Goal: Navigation & Orientation: Find specific page/section

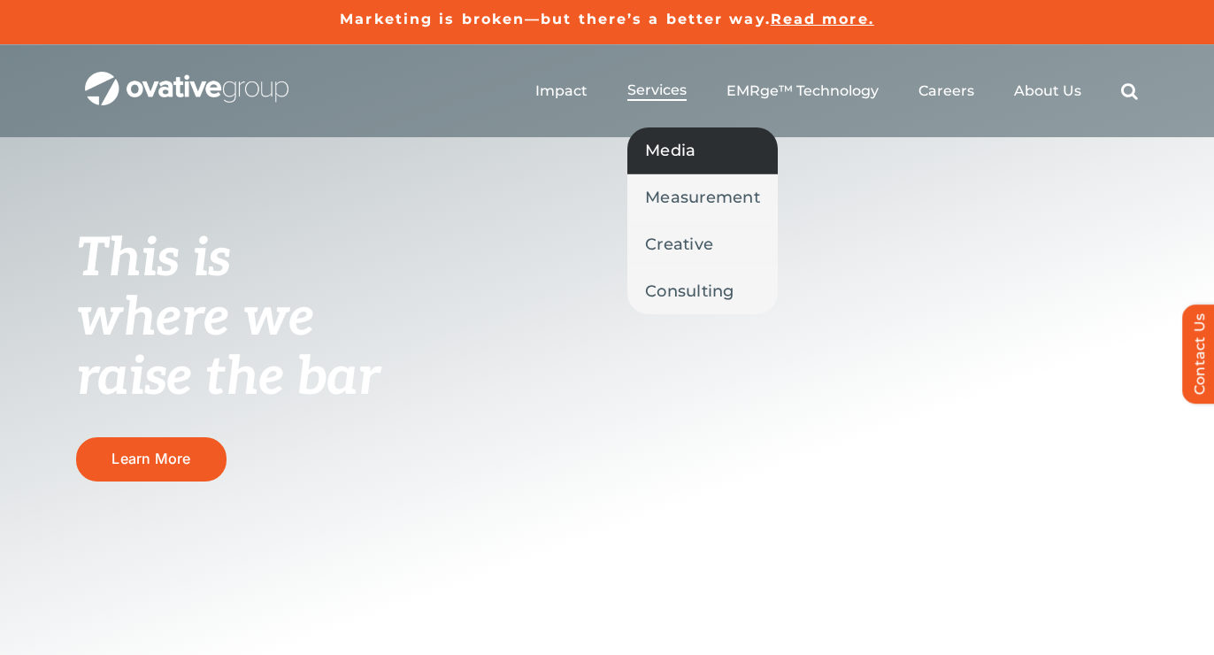
click at [663, 156] on span "Media" at bounding box center [670, 150] width 50 height 25
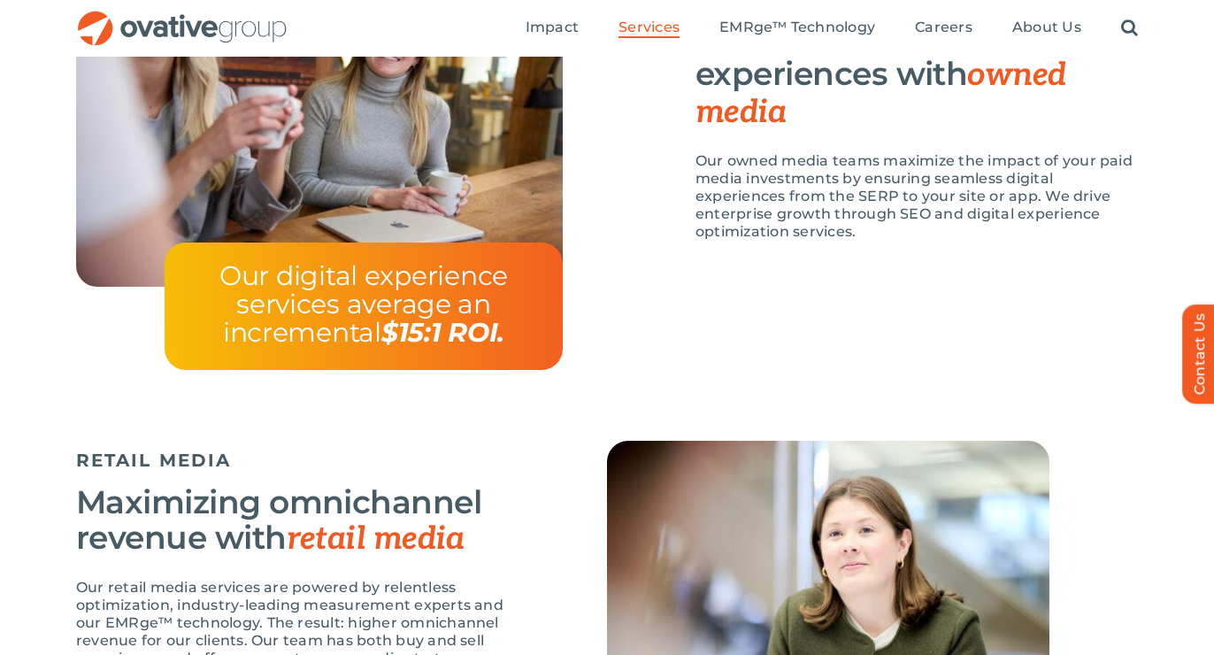
scroll to position [1433, 0]
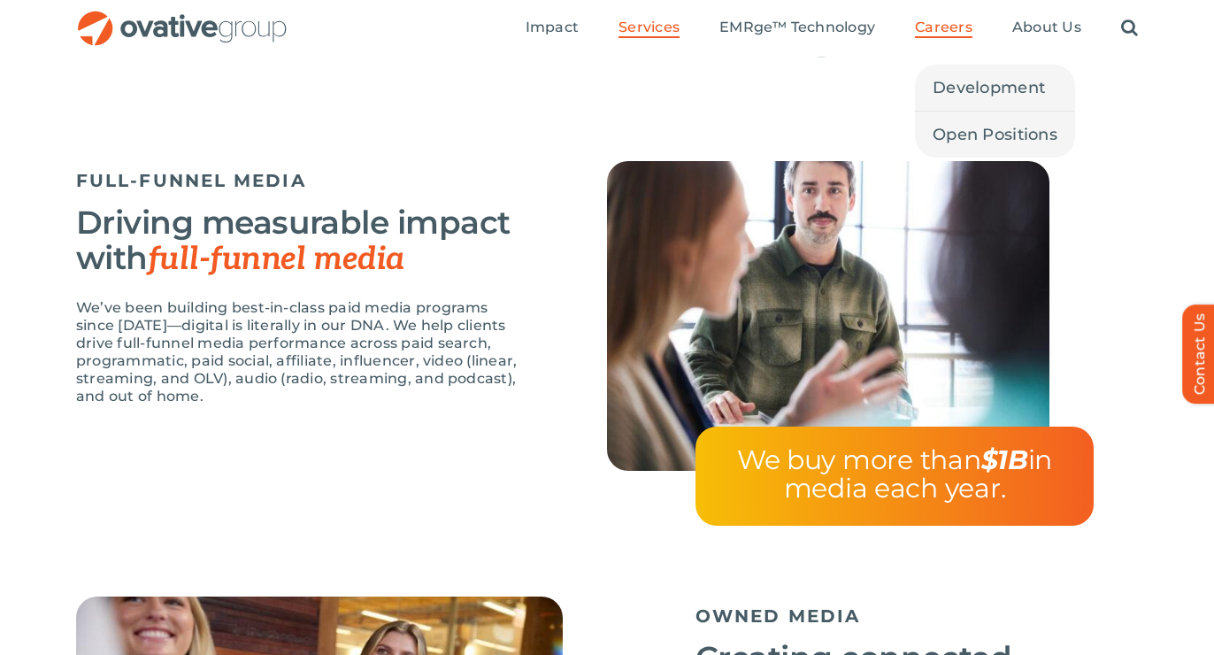
click at [942, 24] on span "Careers" at bounding box center [944, 28] width 58 height 18
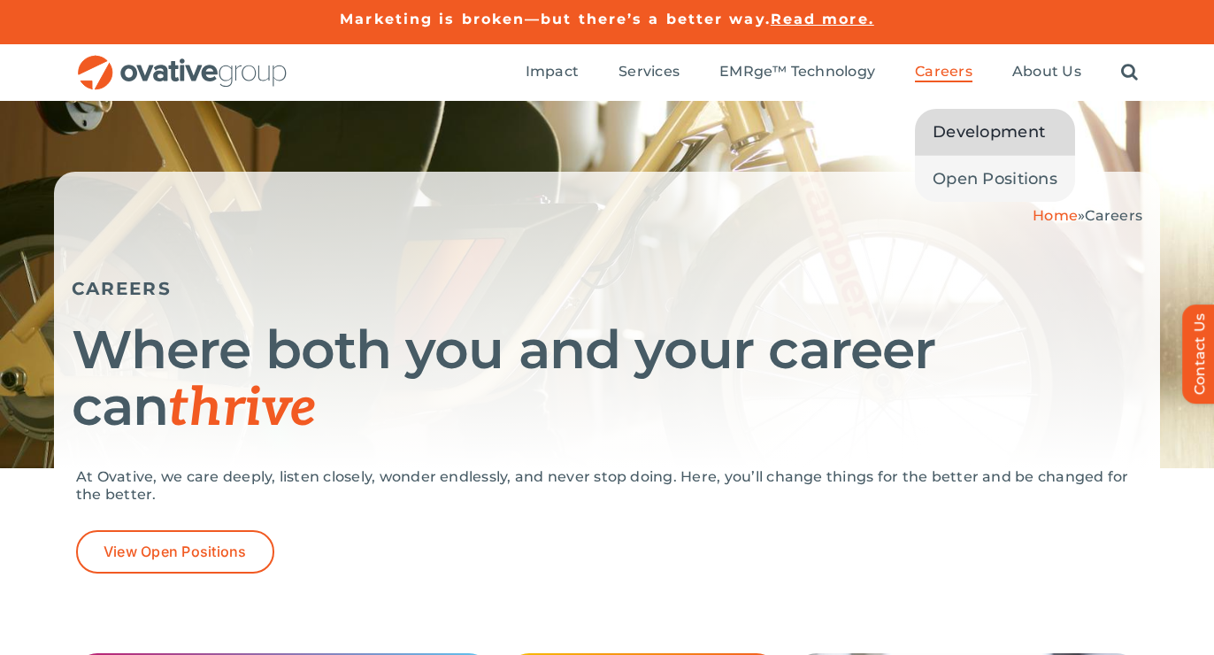
click at [975, 140] on span "Development" at bounding box center [988, 131] width 112 height 25
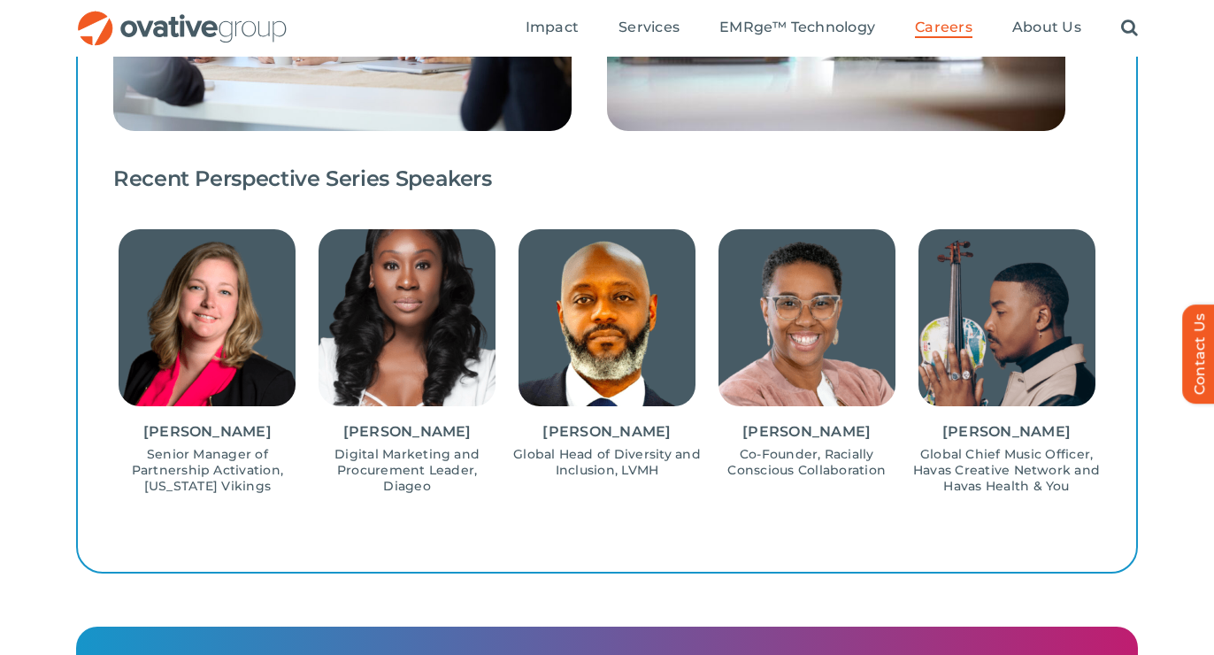
scroll to position [1748, 0]
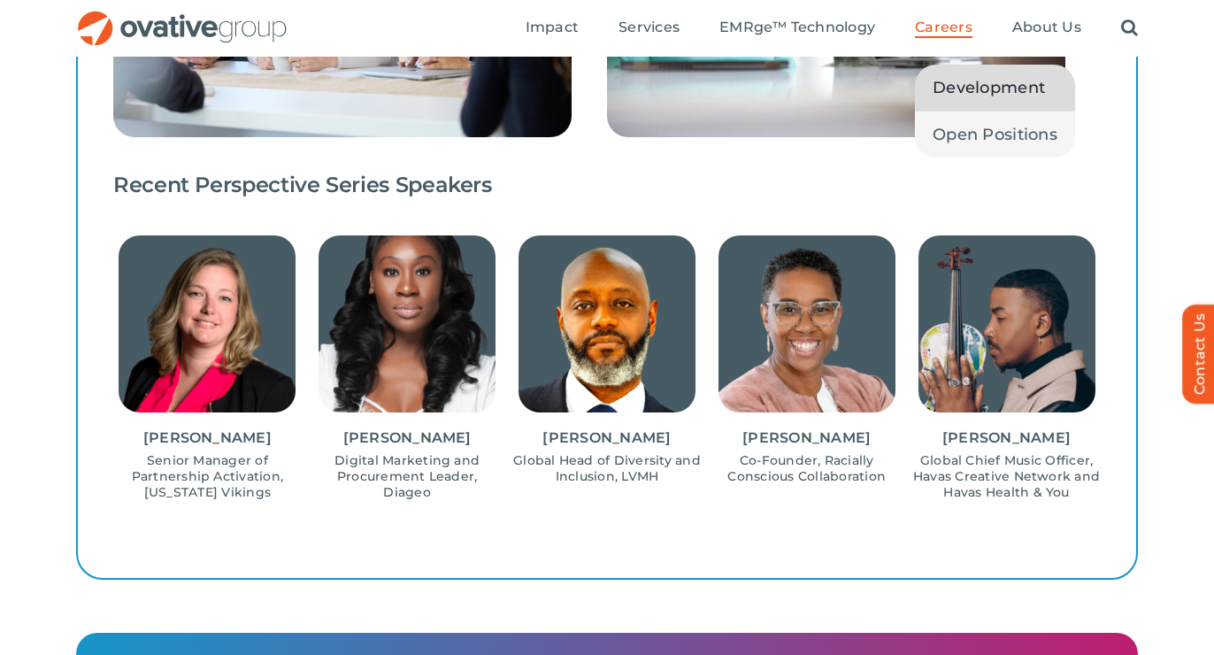
click at [943, 29] on span "Careers" at bounding box center [944, 28] width 58 height 18
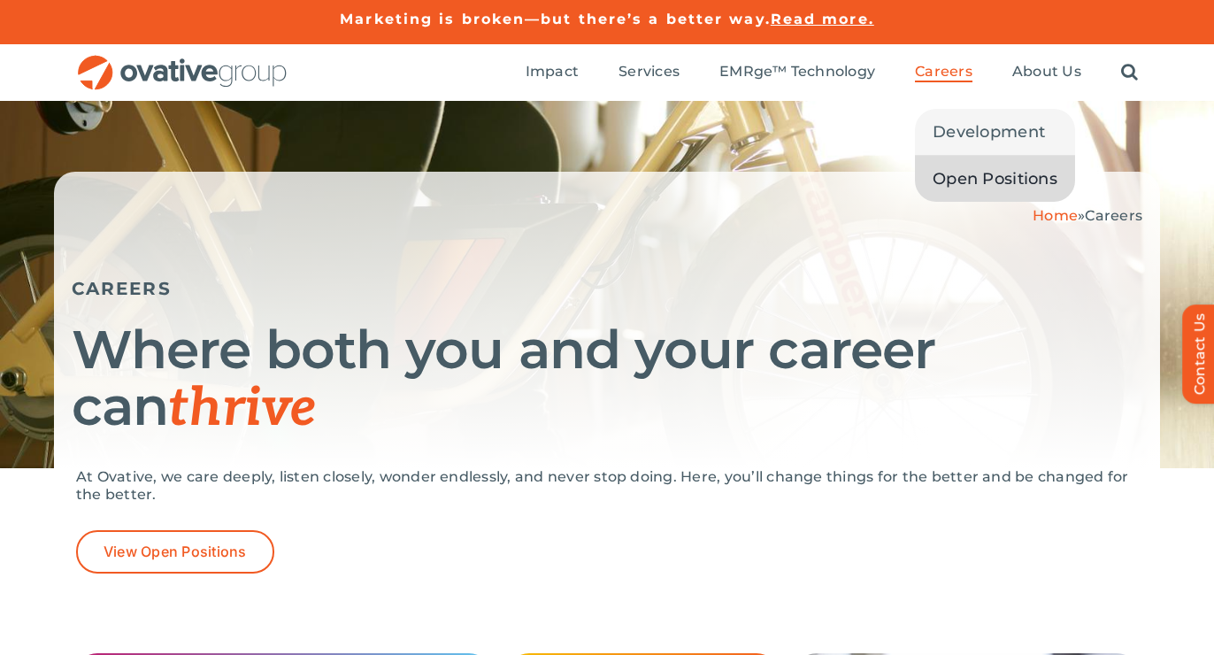
click at [963, 170] on span "Open Positions" at bounding box center [994, 178] width 125 height 25
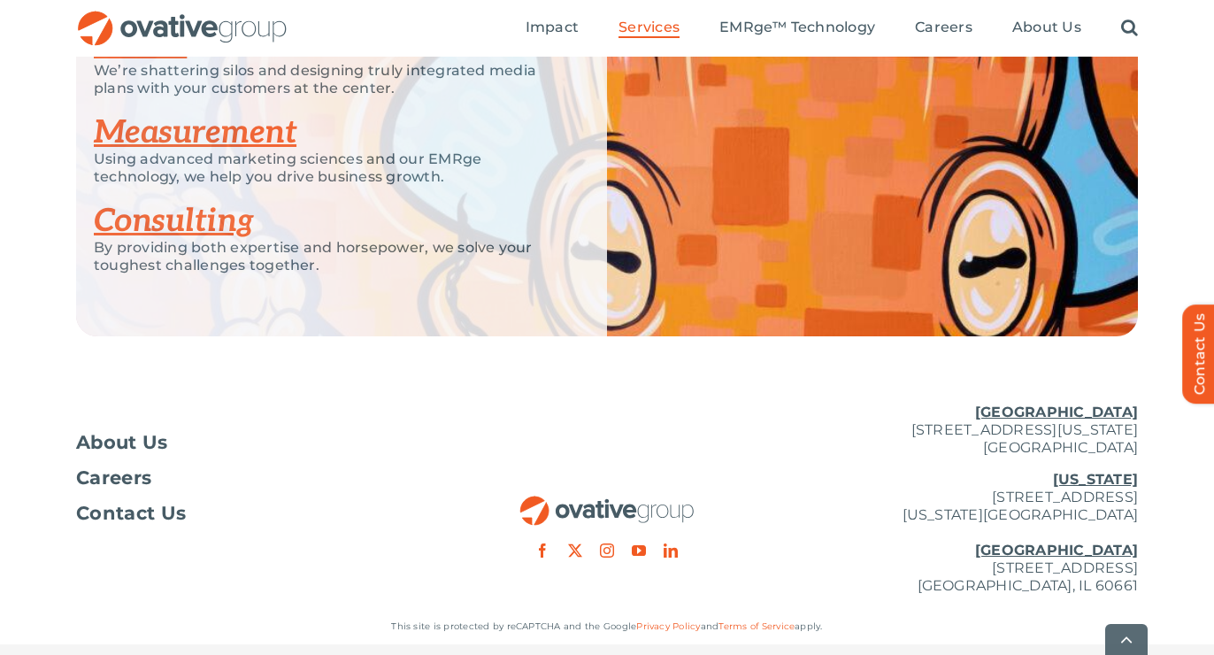
scroll to position [2870, 0]
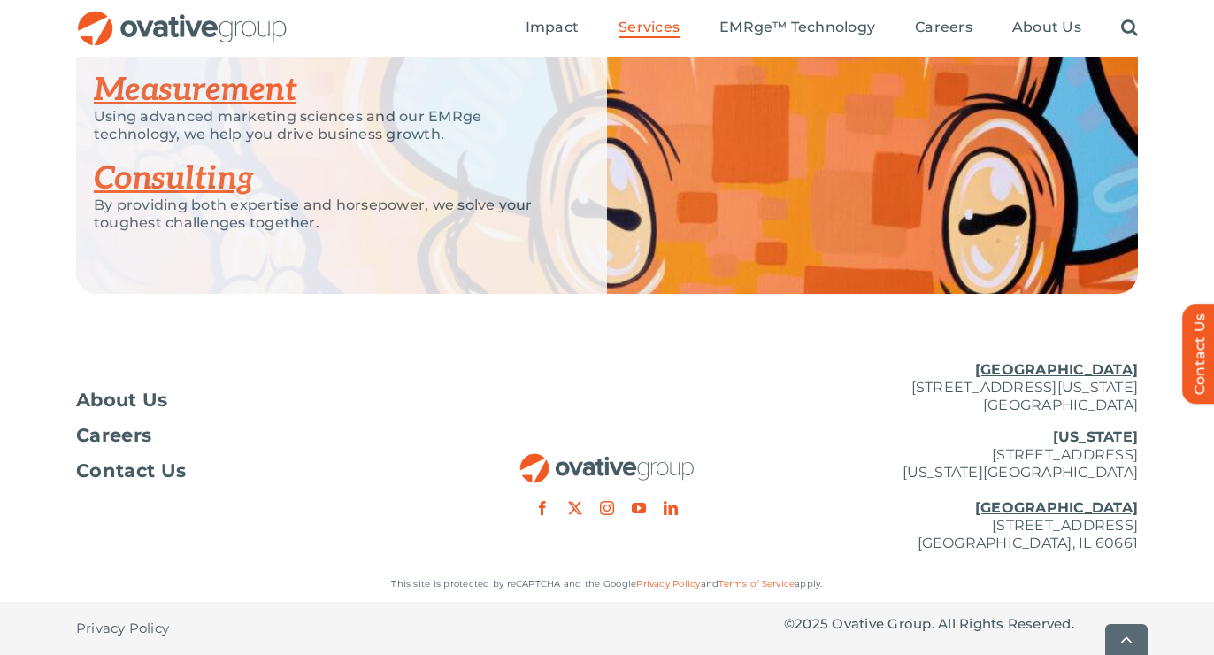
click at [845, 435] on p "[US_STATE][GEOGRAPHIC_DATA][STREET_ADDRESS][US_STATE] [GEOGRAPHIC_DATA] [STREET…" at bounding box center [961, 490] width 354 height 124
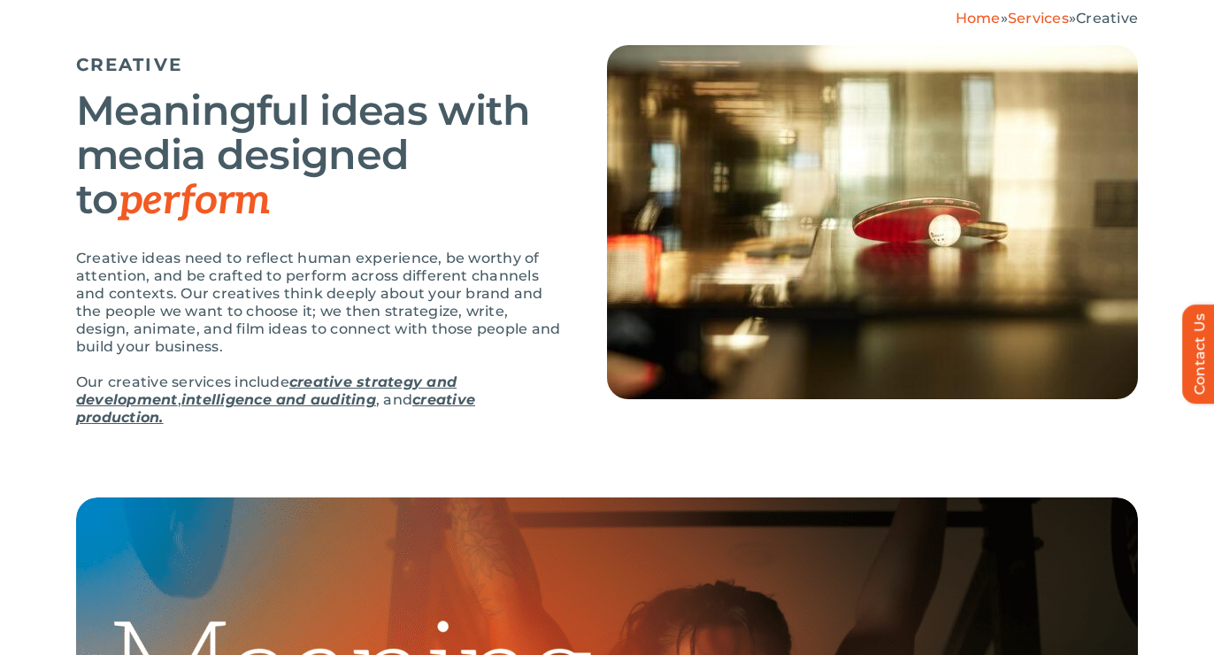
scroll to position [0, 0]
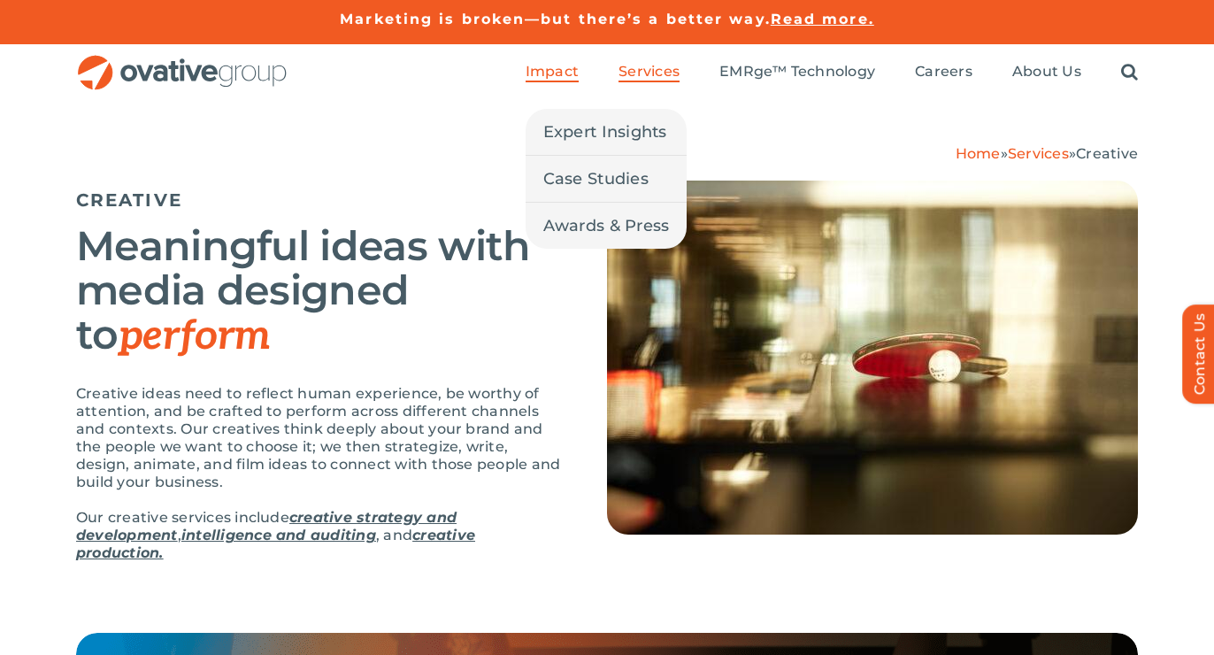
click at [548, 78] on span "Impact" at bounding box center [552, 72] width 53 height 18
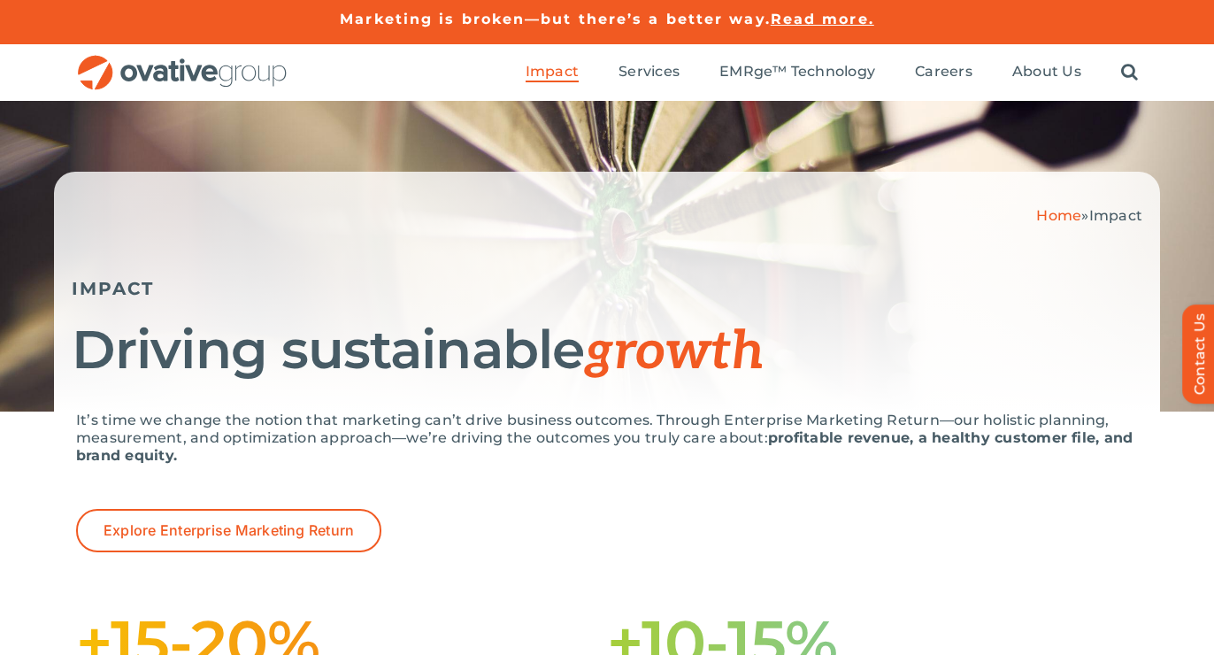
click at [397, 291] on h5 "IMPACT" at bounding box center [607, 288] width 1070 height 21
